Goal: Entertainment & Leisure: Consume media (video, audio)

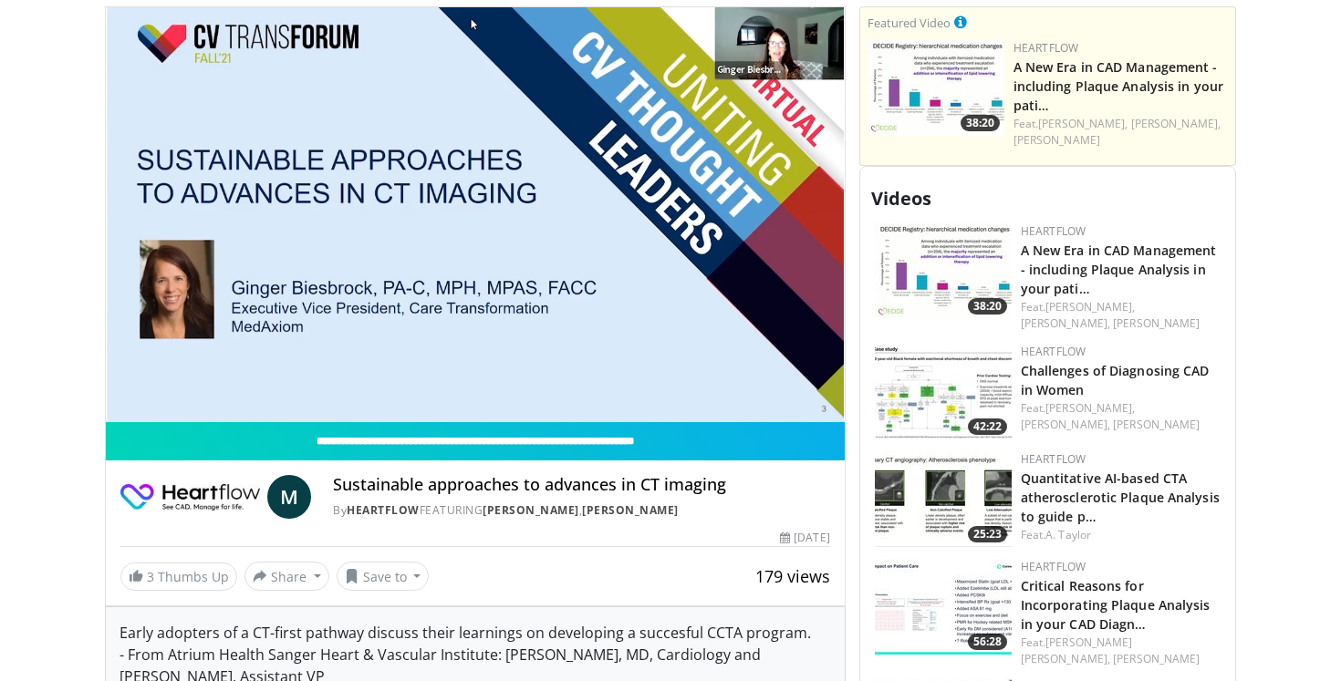
scroll to position [744, 0]
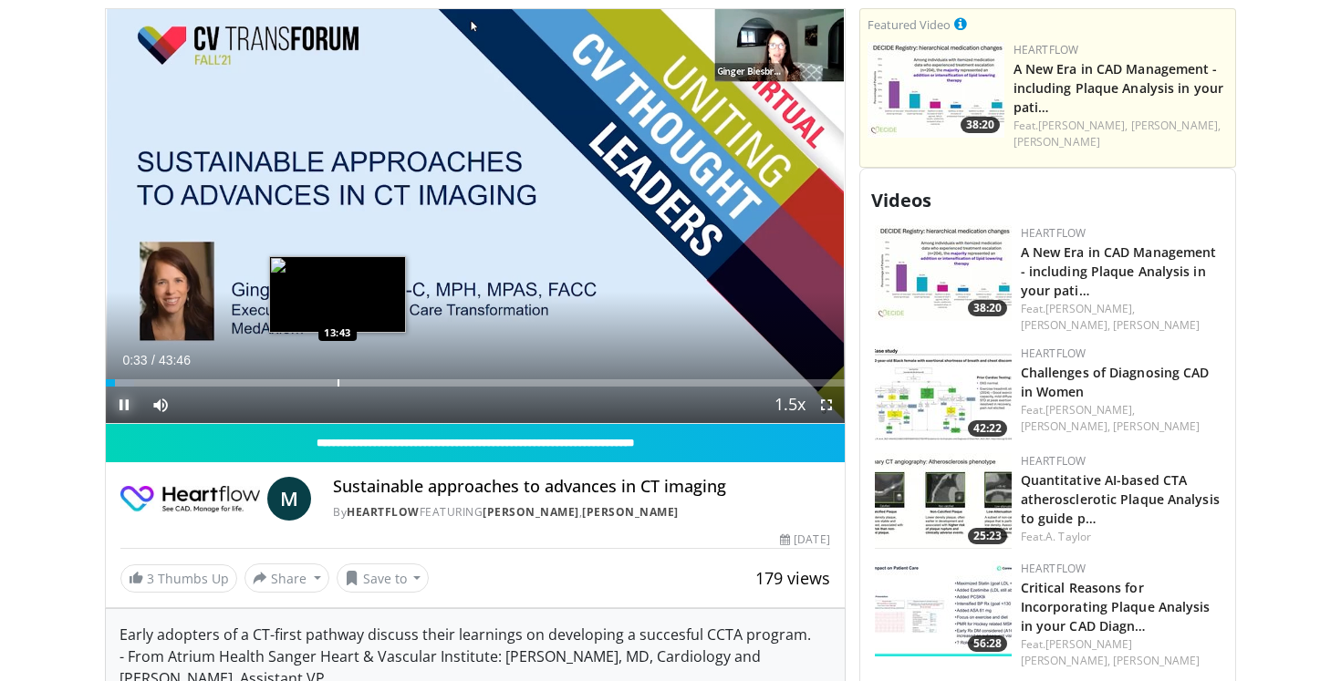
drag, startPoint x: 108, startPoint y: 387, endPoint x: 337, endPoint y: 376, distance: 229.2
click at [337, 387] on div "Current Time 0:33 / Duration 43:46 Pause Skip Backward Skip Forward Mute 100% L…" at bounding box center [475, 405] width 739 height 36
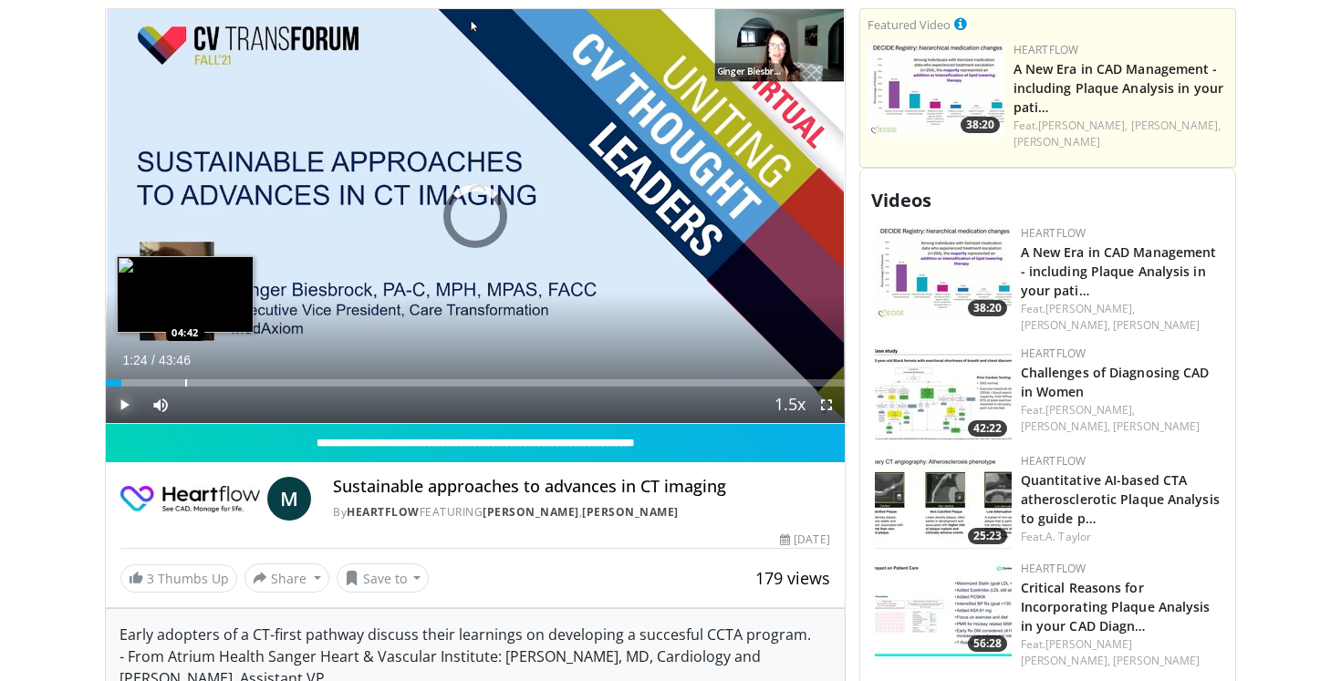
drag, startPoint x: 118, startPoint y: 384, endPoint x: 188, endPoint y: 379, distance: 70.4
click at [188, 379] on div "Loaded : 0.00% 04:38 04:42" at bounding box center [475, 377] width 739 height 17
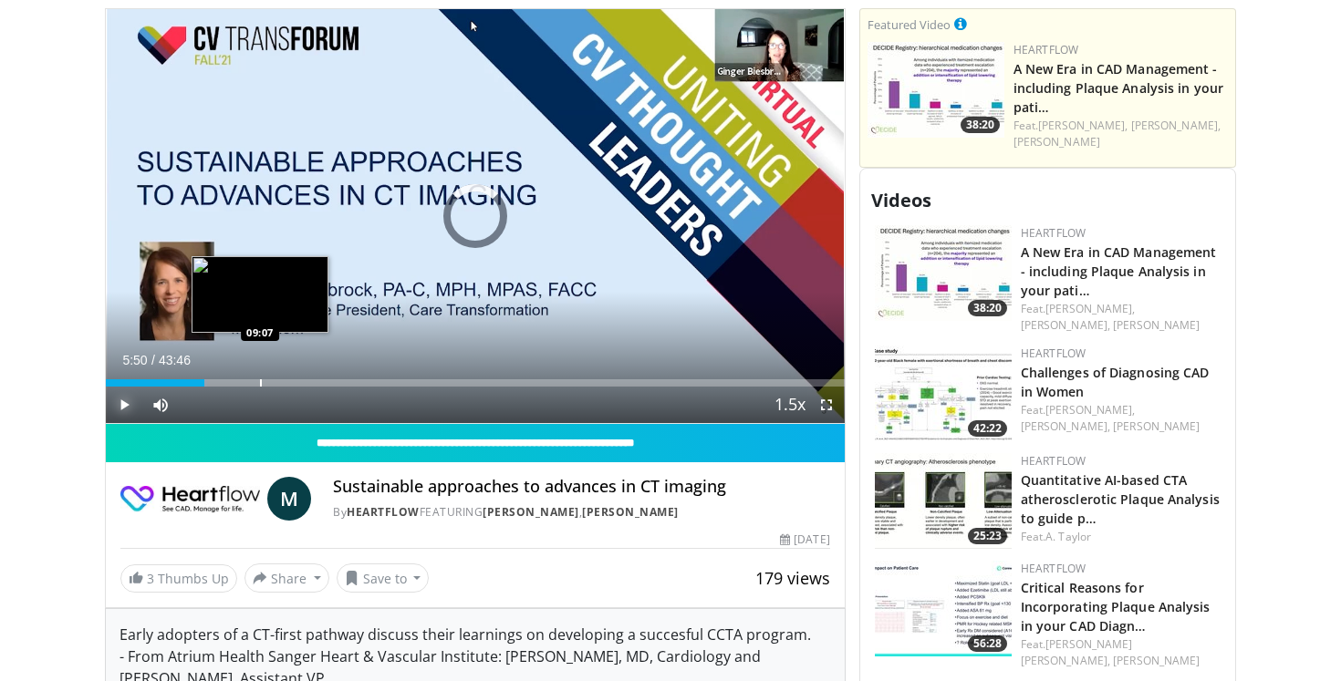
drag, startPoint x: 179, startPoint y: 385, endPoint x: 276, endPoint y: 379, distance: 97.7
click at [262, 379] on div "Progress Bar" at bounding box center [261, 382] width 2 height 7
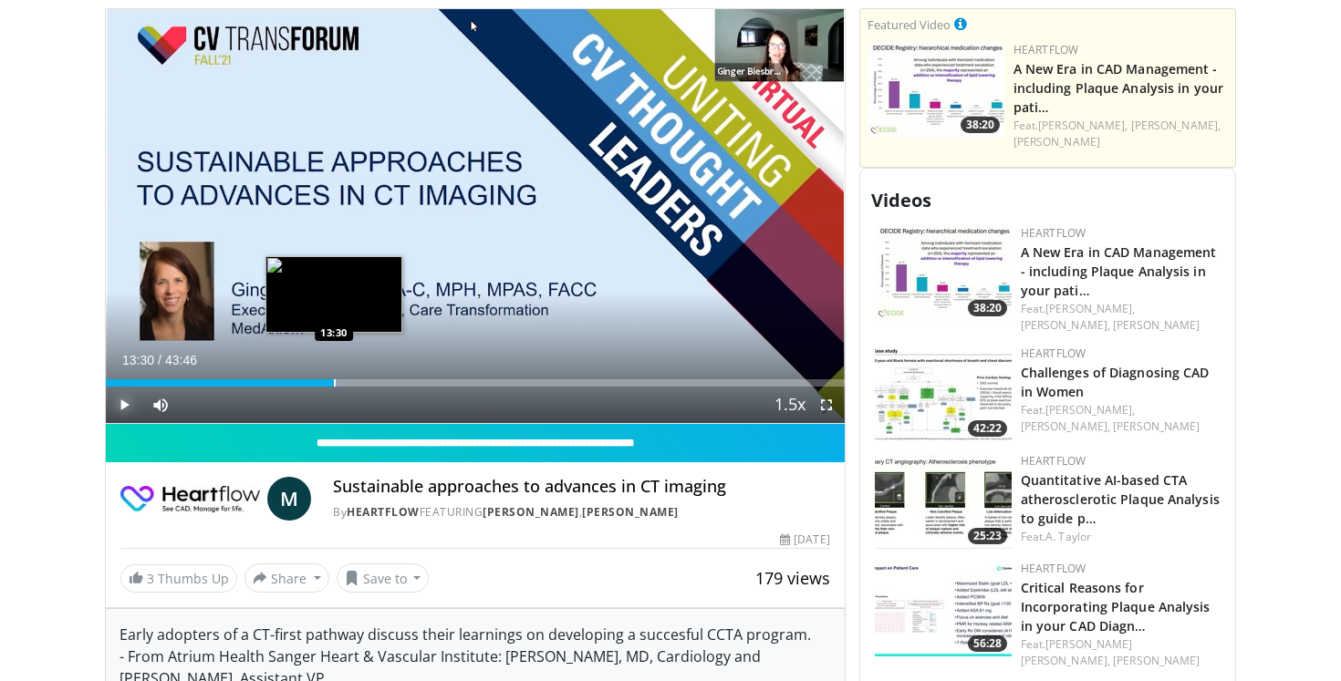
drag, startPoint x: 275, startPoint y: 385, endPoint x: 334, endPoint y: 381, distance: 58.5
click at [334, 381] on div "Progress Bar" at bounding box center [335, 382] width 2 height 7
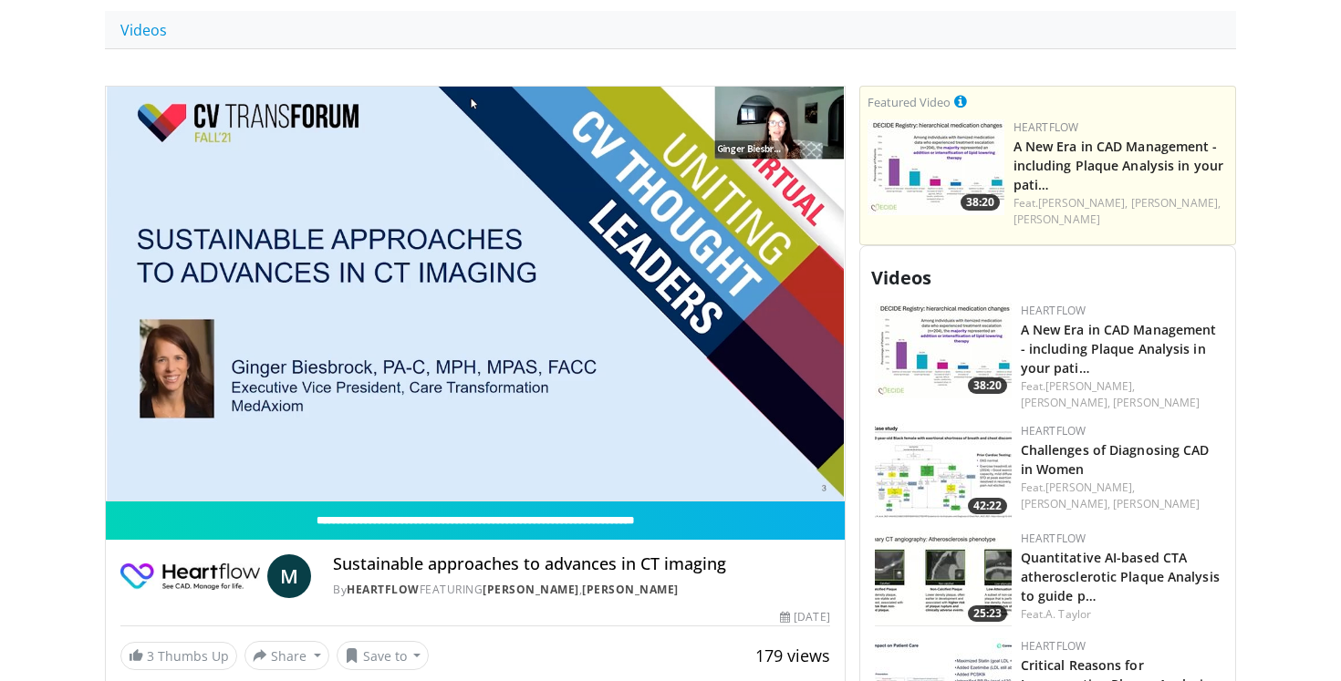
scroll to position [664, 0]
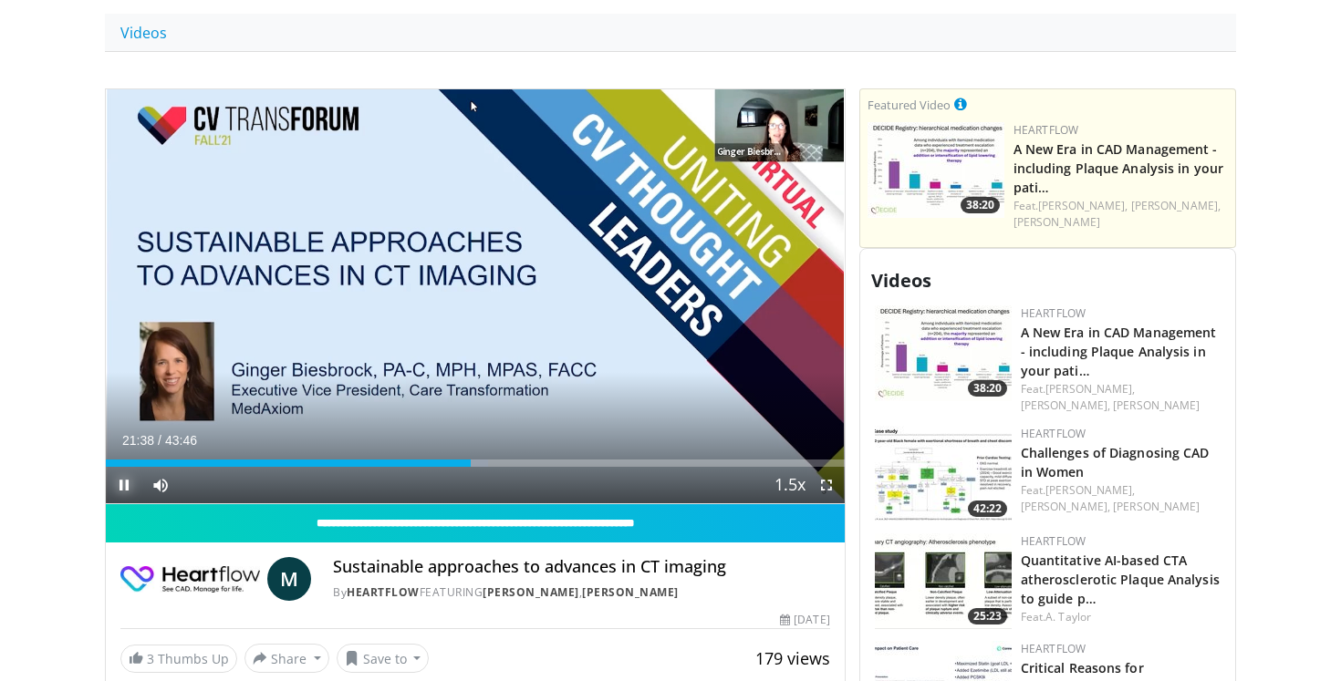
click at [120, 482] on span "Video Player" at bounding box center [124, 485] width 36 height 36
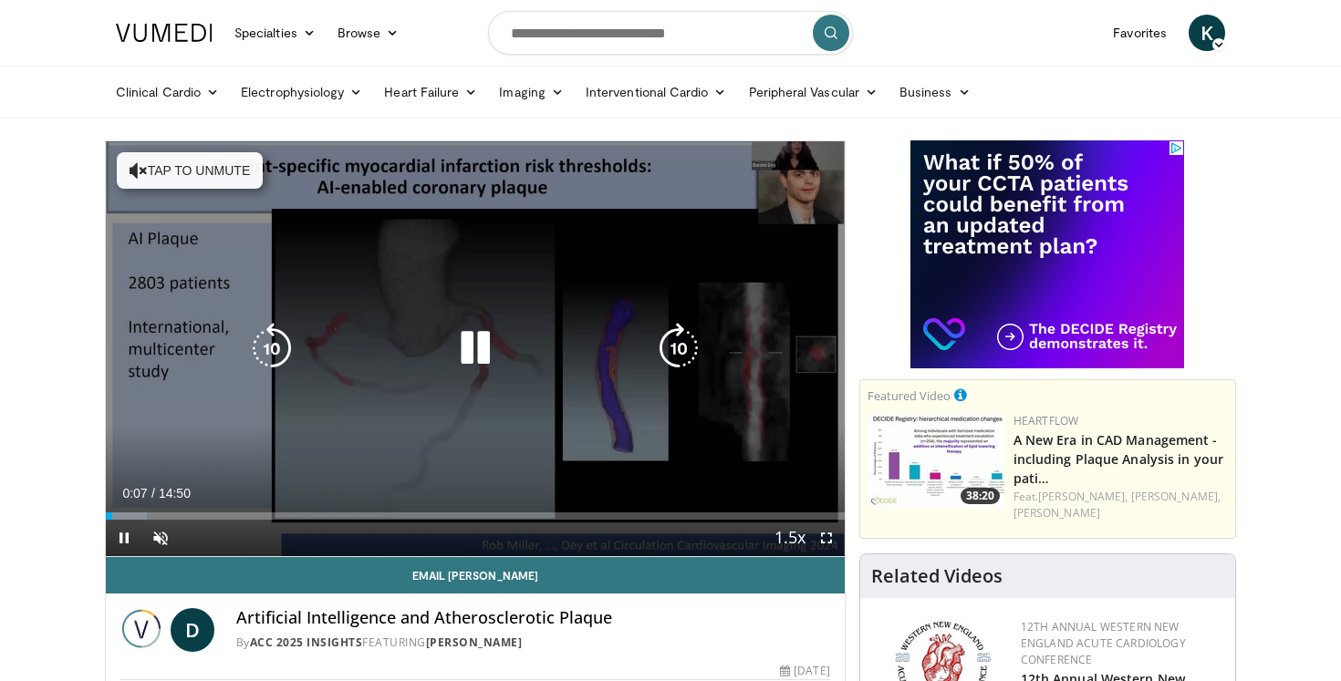
click at [211, 164] on button "Tap to unmute" at bounding box center [190, 170] width 146 height 36
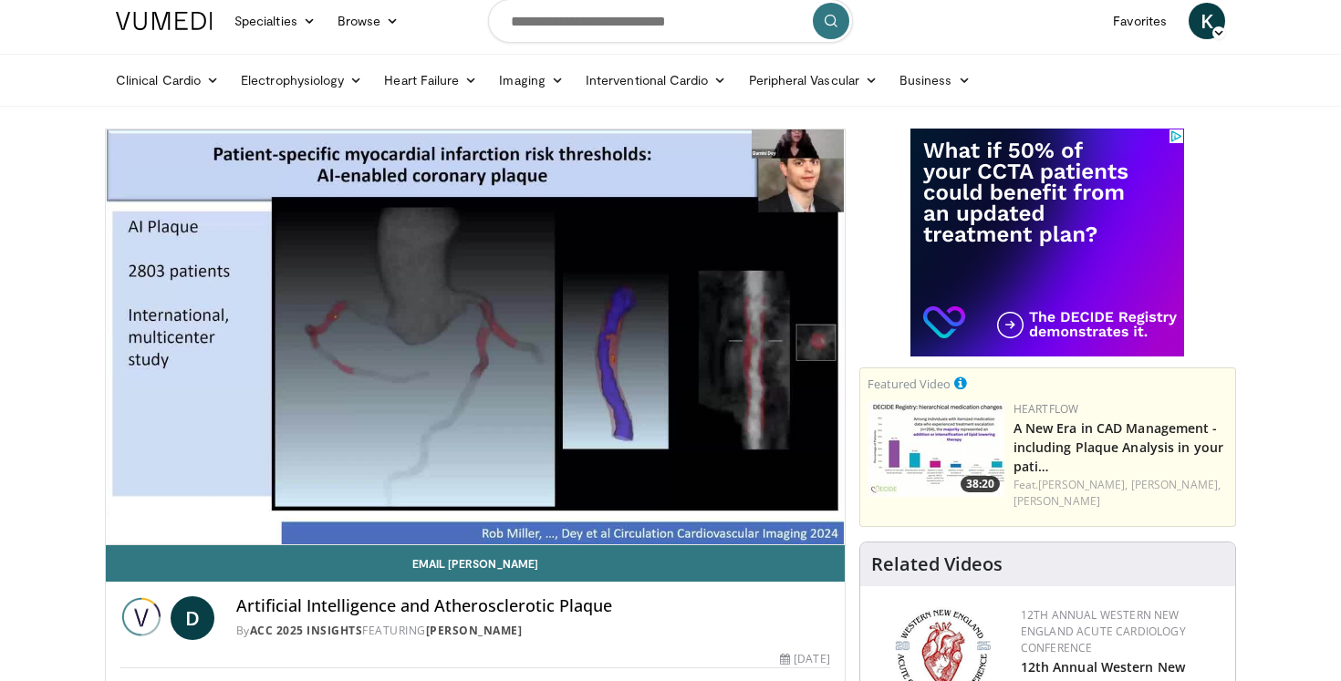
scroll to position [16, 0]
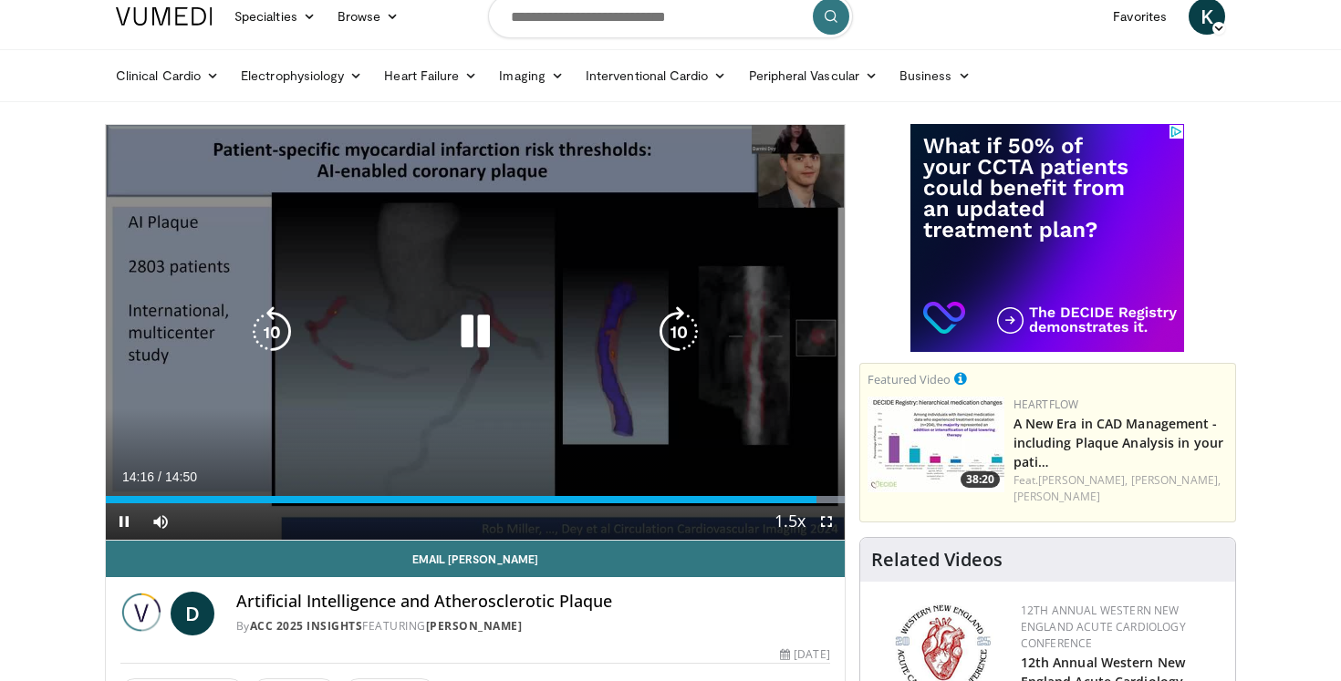
click at [465, 327] on icon "Video Player" at bounding box center [475, 331] width 51 height 51
click at [469, 331] on icon "Video Player" at bounding box center [475, 331] width 51 height 51
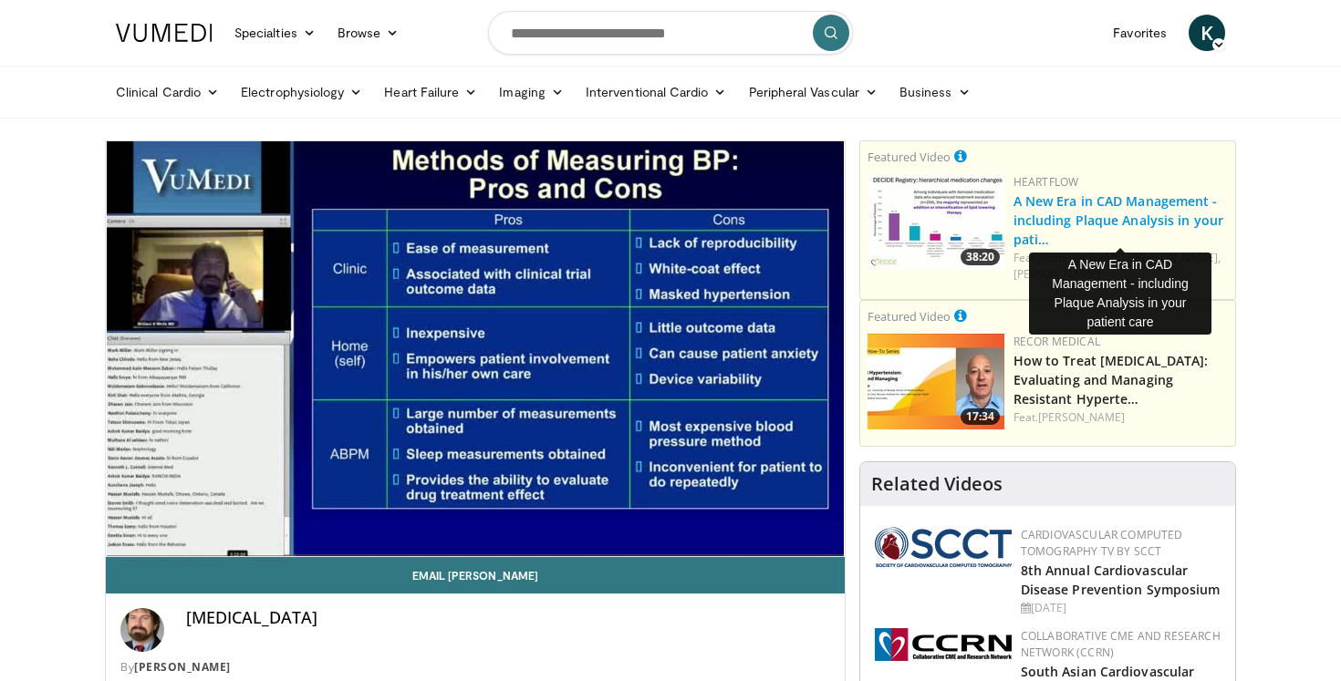
click at [1079, 220] on link "A New Era in CAD Management - including Plaque Analysis in your pati…" at bounding box center [1118, 220] width 210 height 56
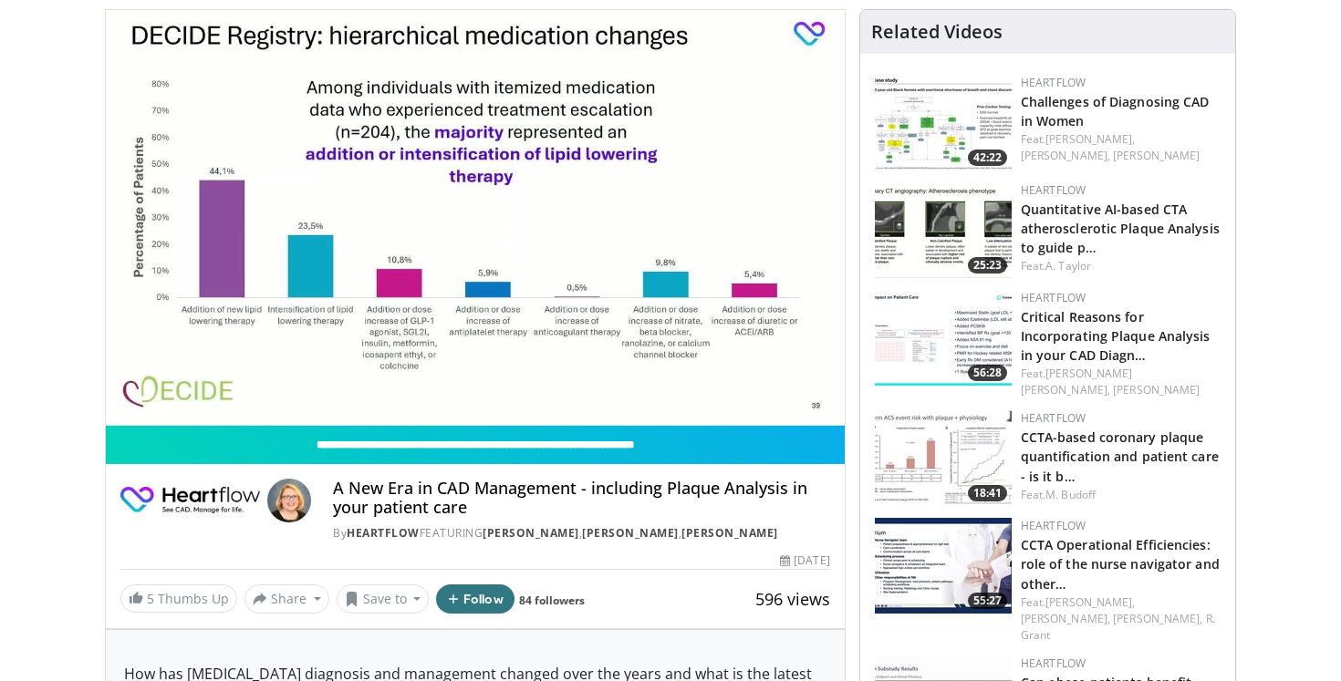
scroll to position [122, 0]
